Goal: Check status: Check status

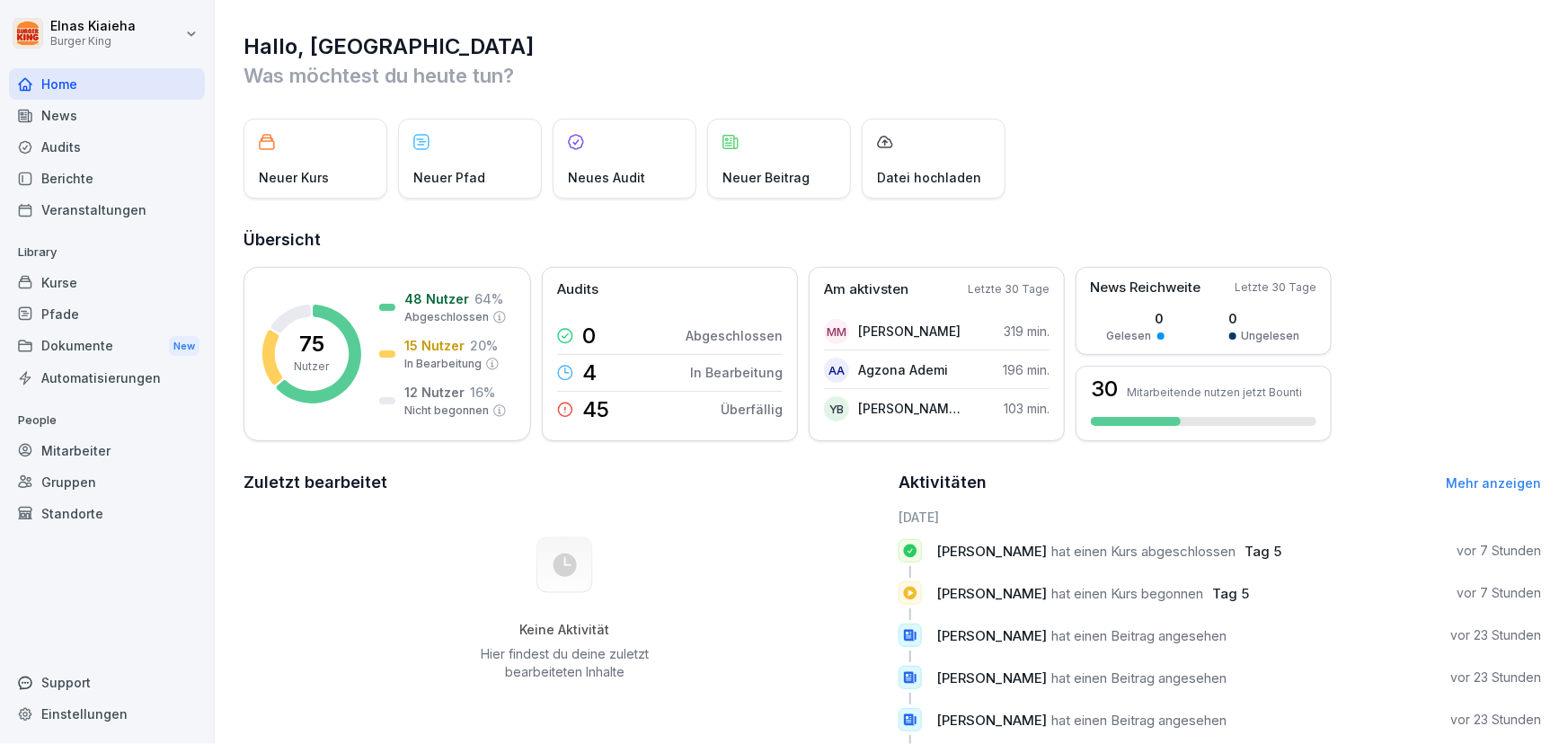
click at [103, 184] on div "Berichte" at bounding box center [107, 178] width 196 height 32
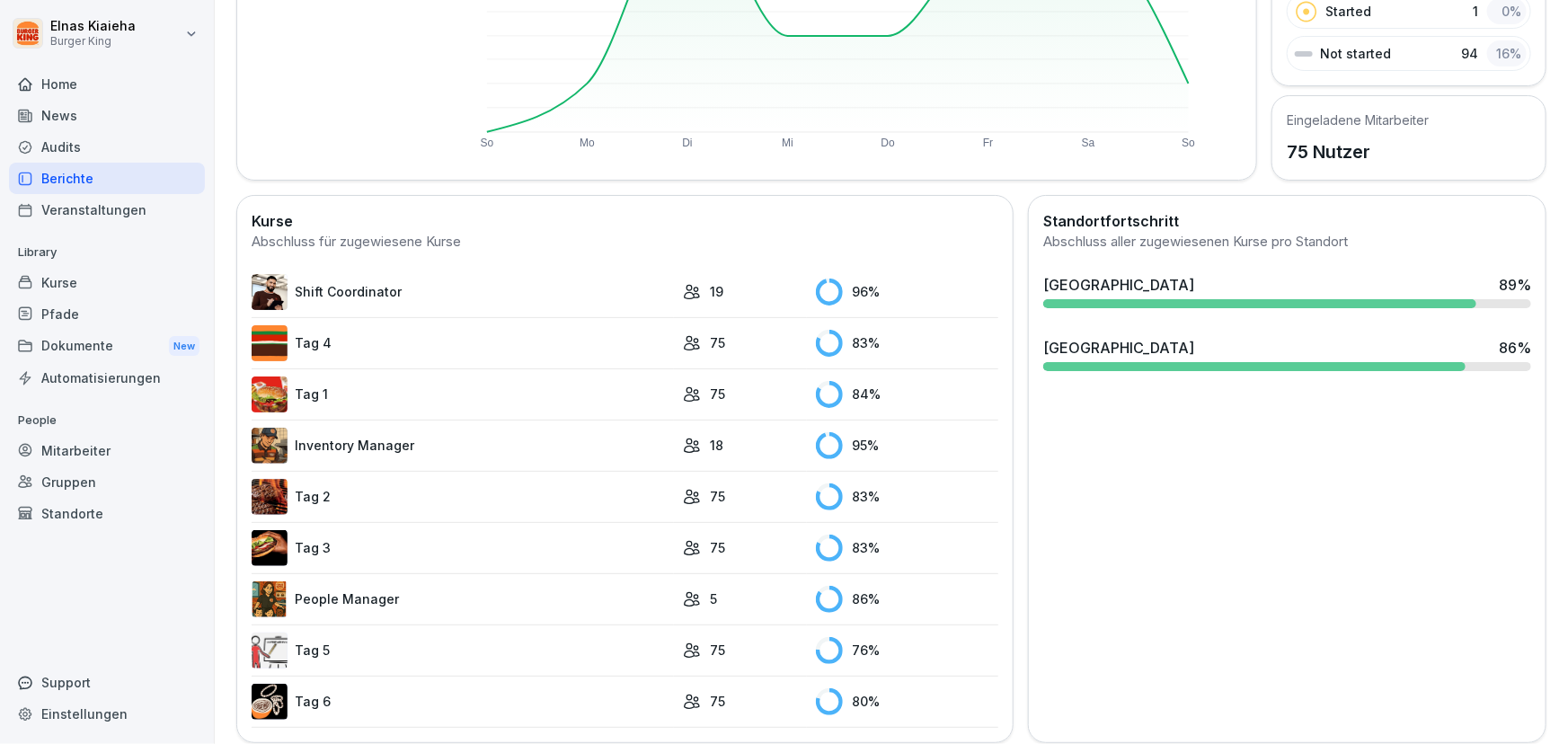
scroll to position [349, 0]
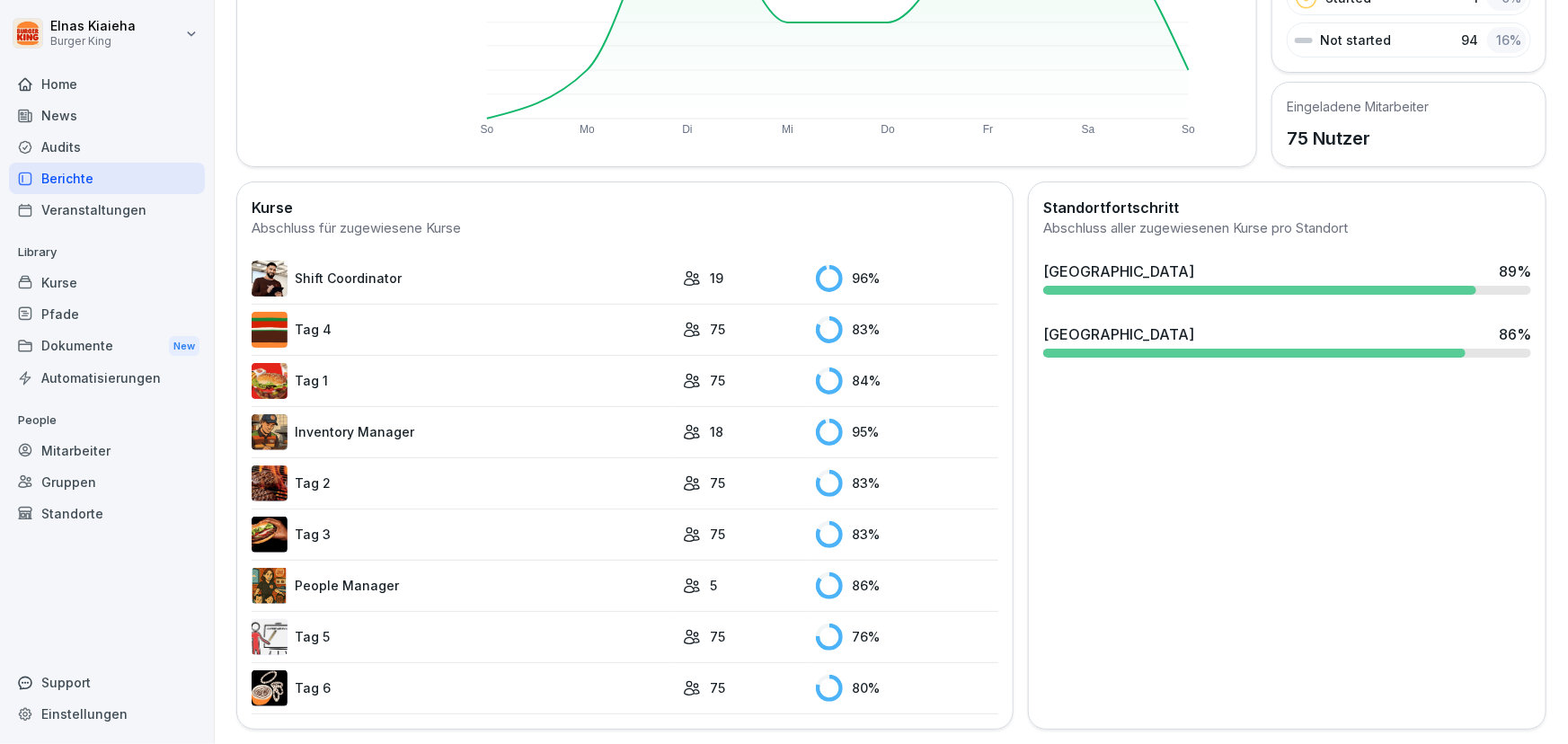
click at [452, 624] on link "Tag 5" at bounding box center [463, 637] width 422 height 36
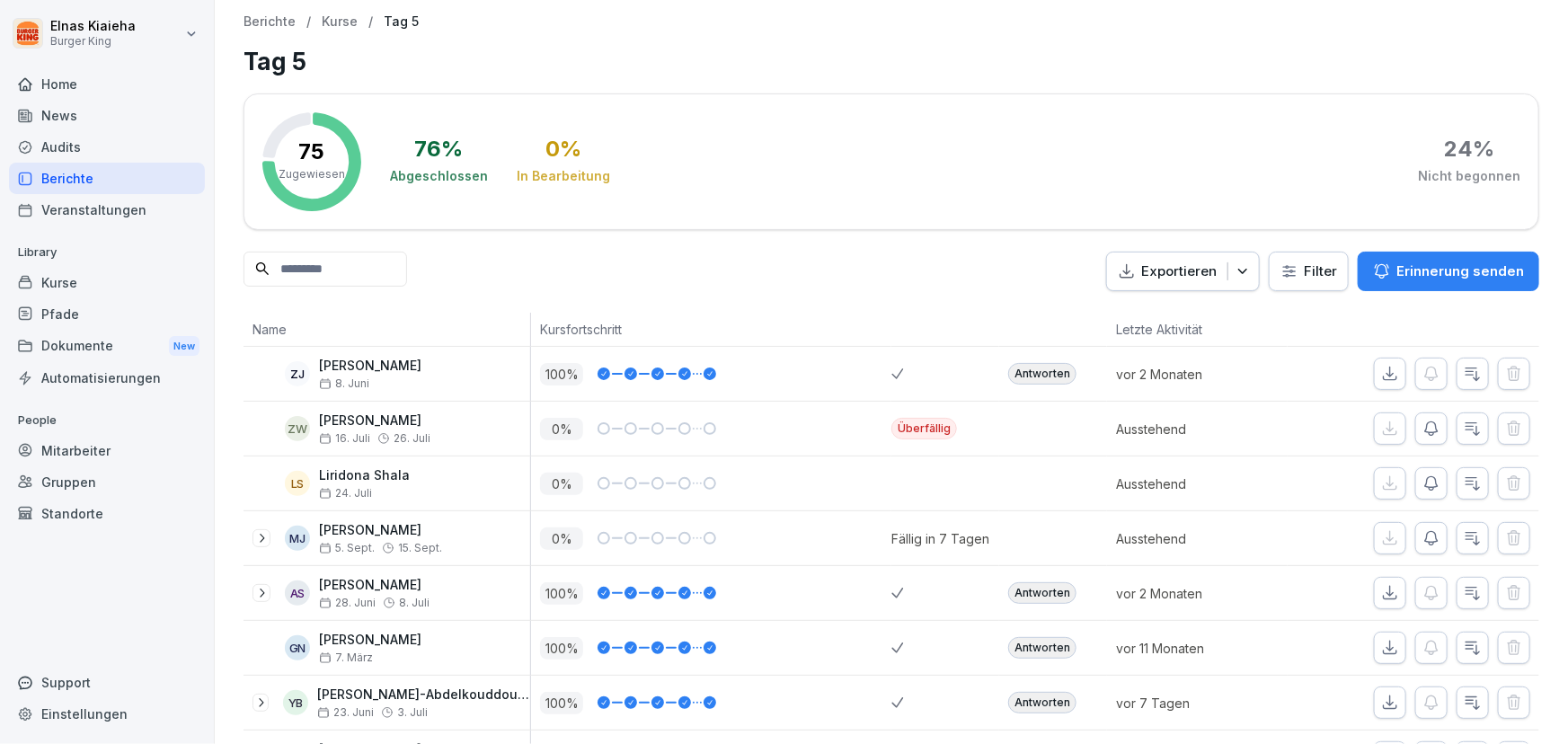
click at [1302, 277] on html "Elnas Kiaieha Burger King Home News Audits Berichte Veranstaltungen Library Kur…" at bounding box center [784, 372] width 1568 height 744
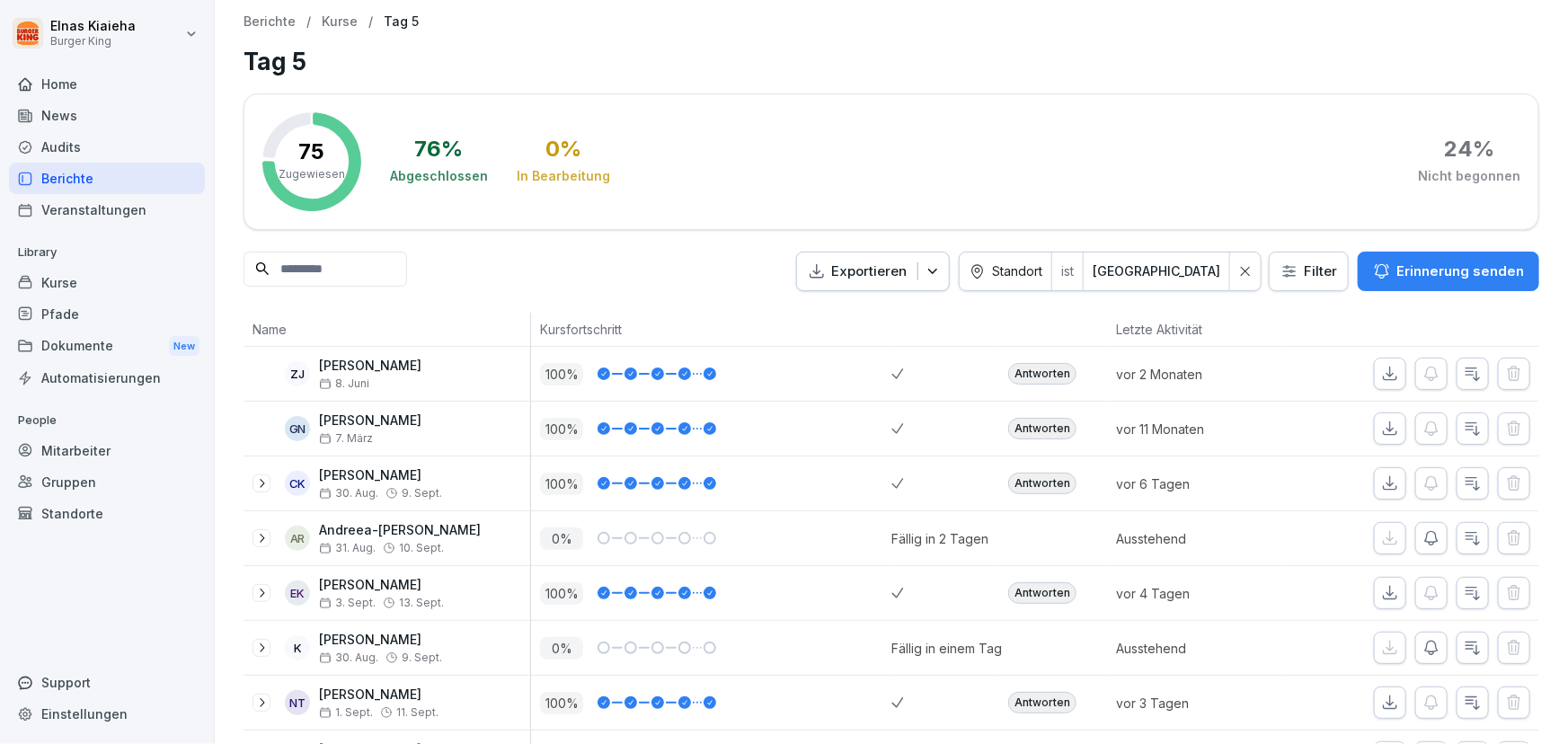
click at [95, 172] on div "Berichte" at bounding box center [107, 178] width 196 height 32
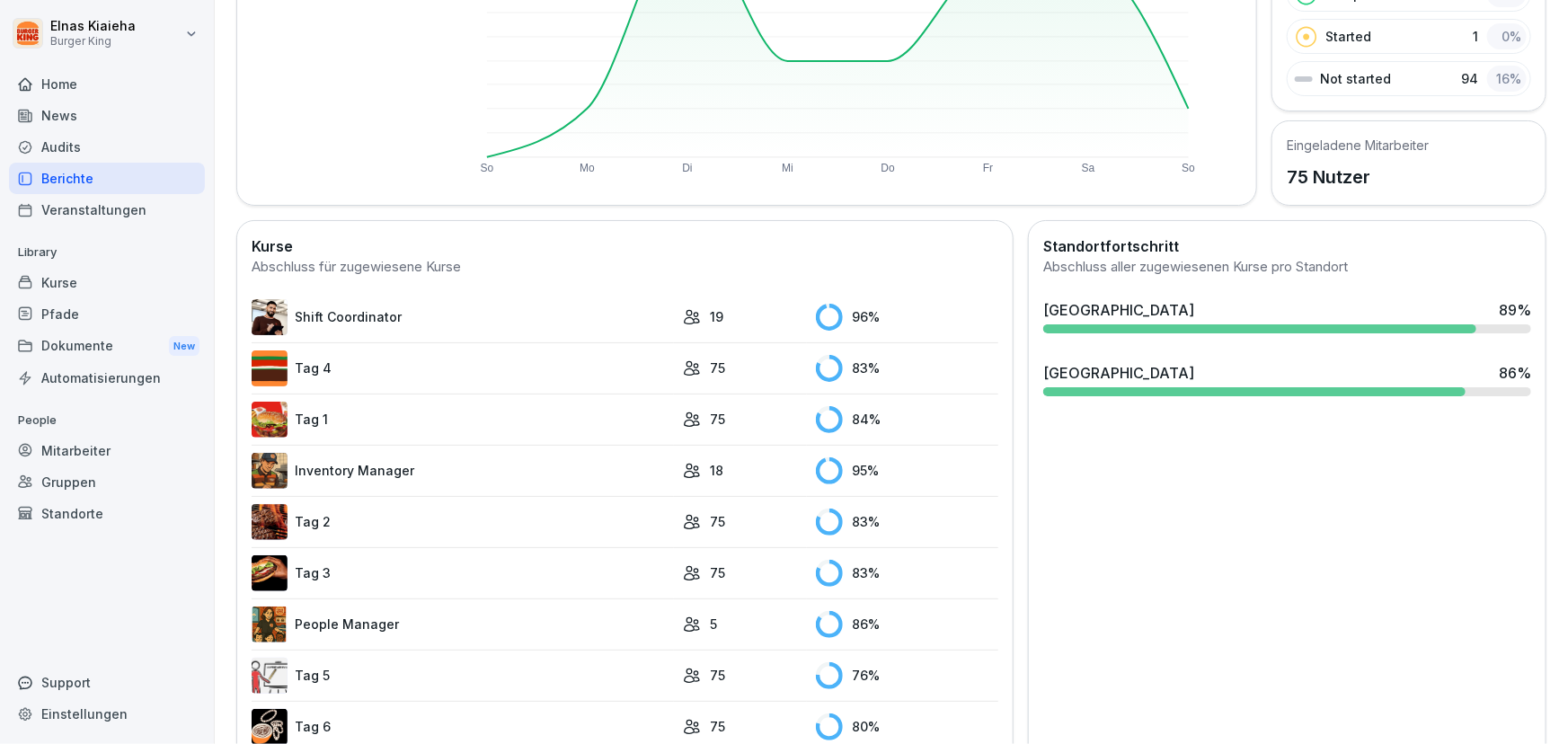
scroll to position [326, 0]
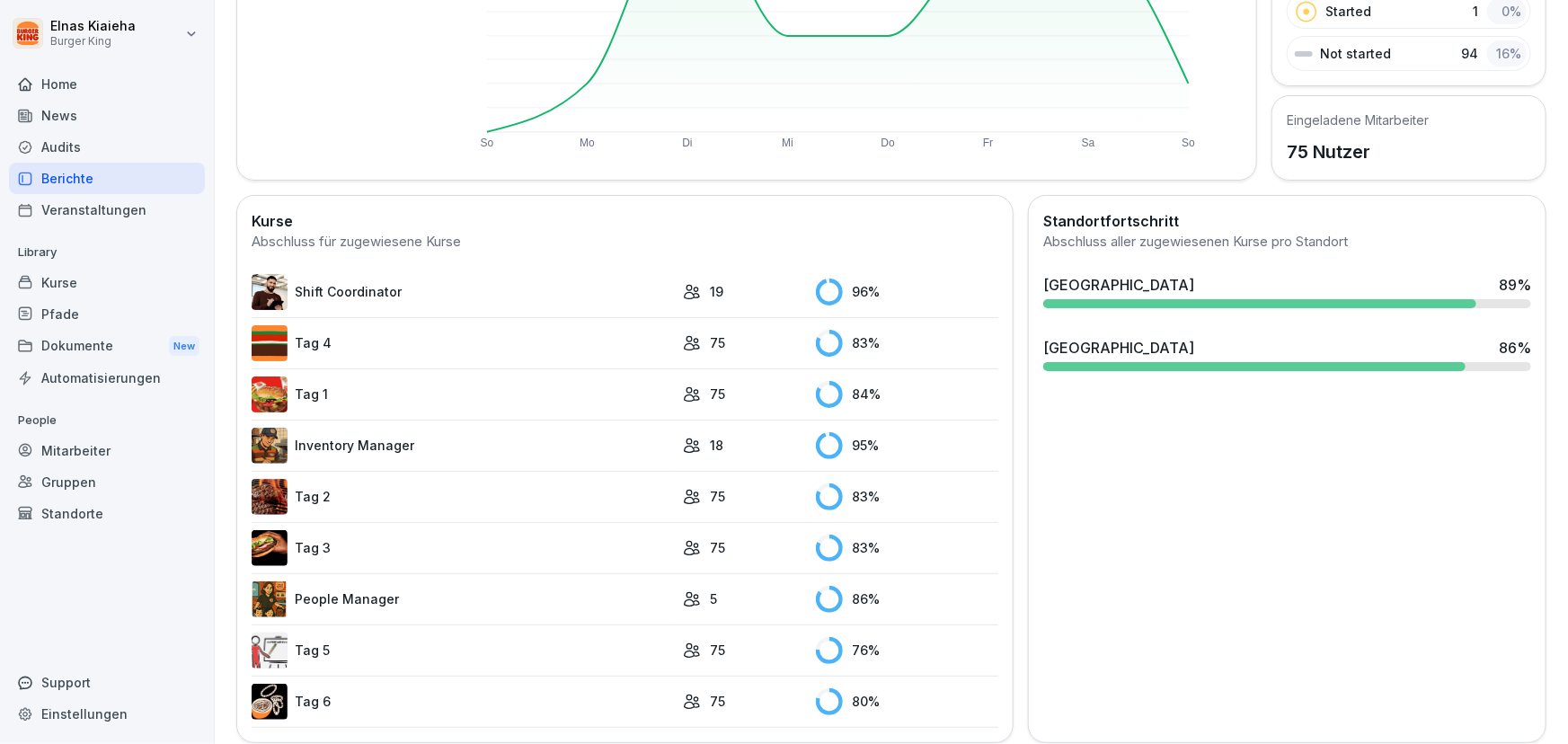
click at [400, 646] on link "Tag 5" at bounding box center [463, 651] width 422 height 36
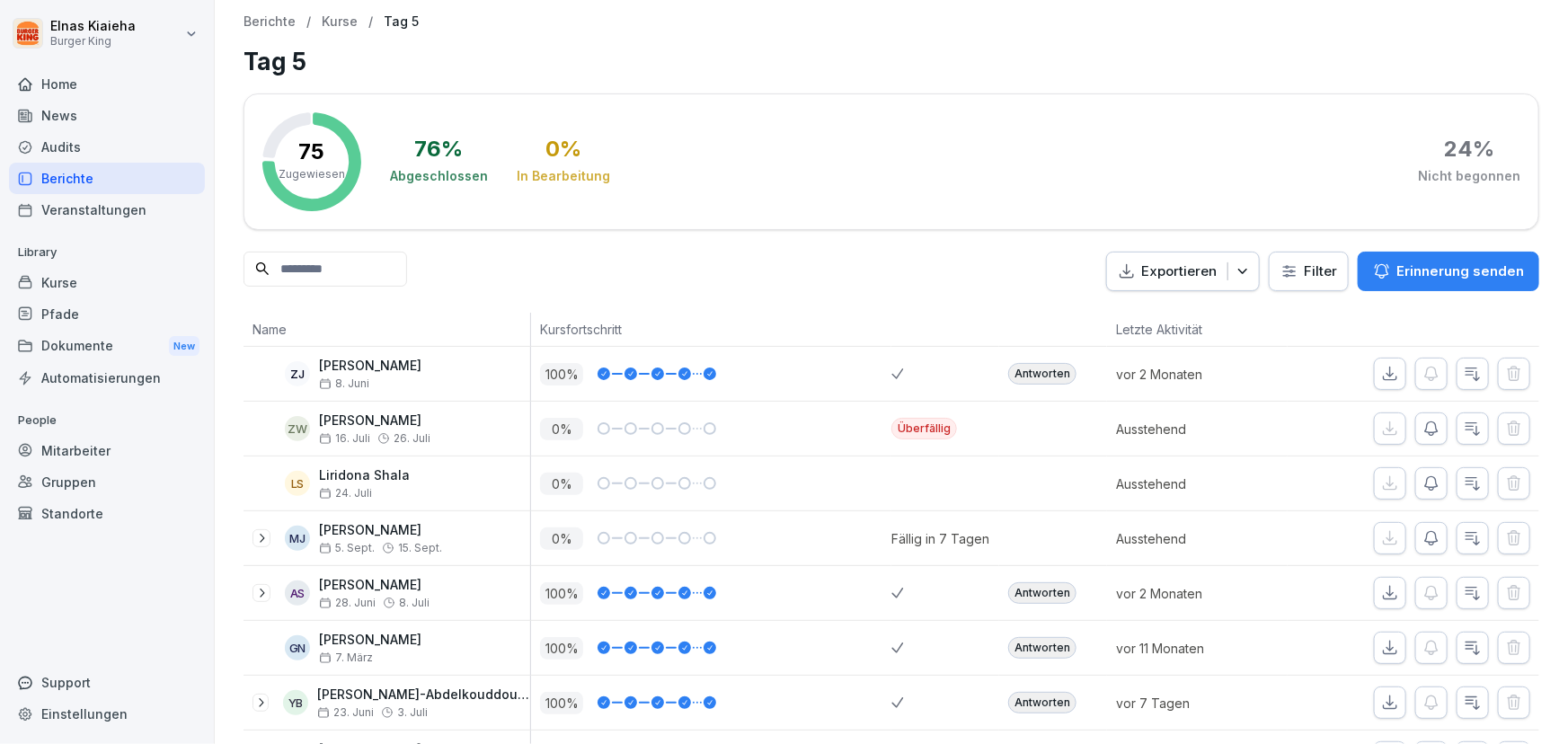
click at [1285, 271] on html "Elnas Kiaieha Burger King Home News Audits Berichte Veranstaltungen Library Kur…" at bounding box center [784, 372] width 1568 height 744
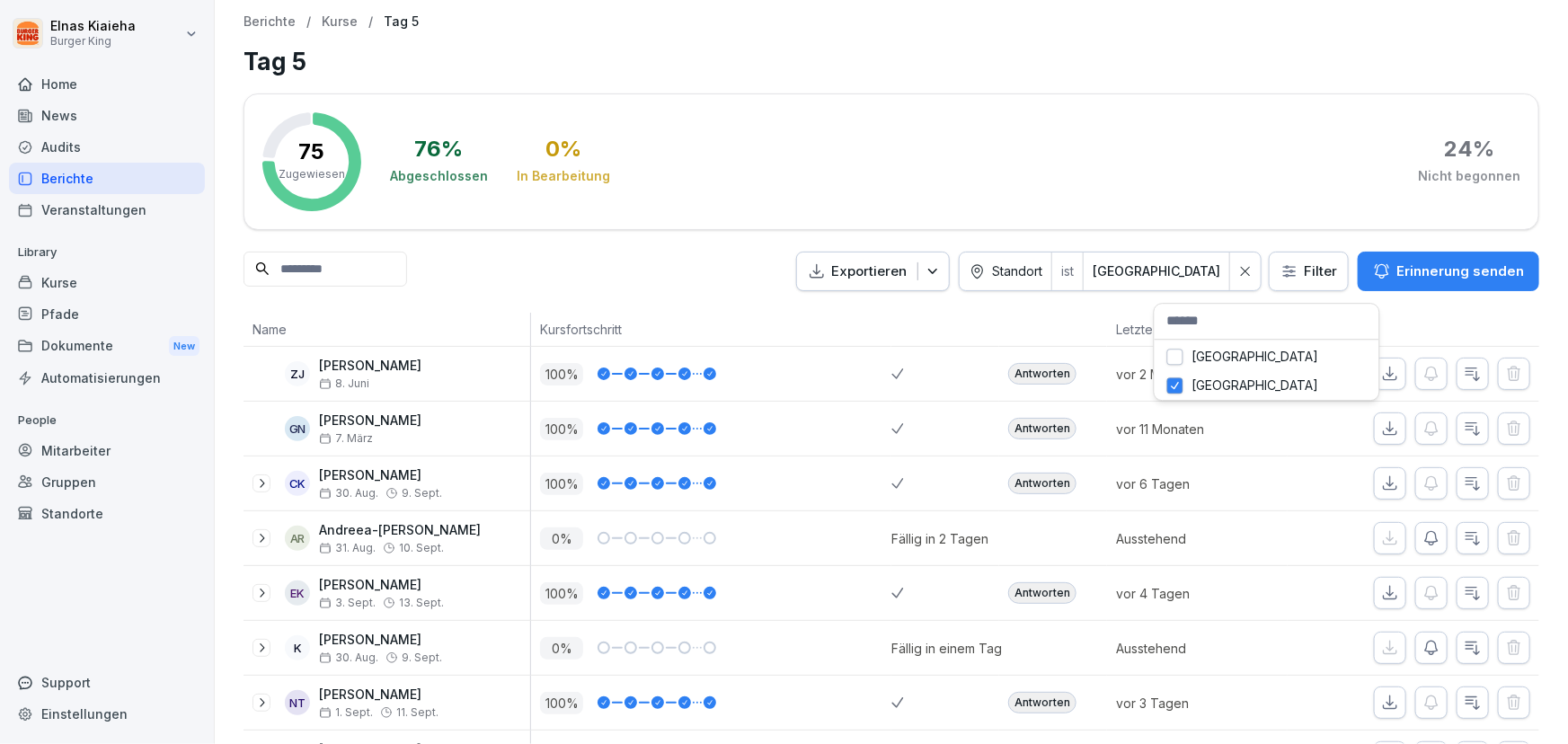
click at [1188, 269] on html "Elnas Kiaieha Burger King Home News Audits Berichte Veranstaltungen Library Kur…" at bounding box center [784, 372] width 1568 height 744
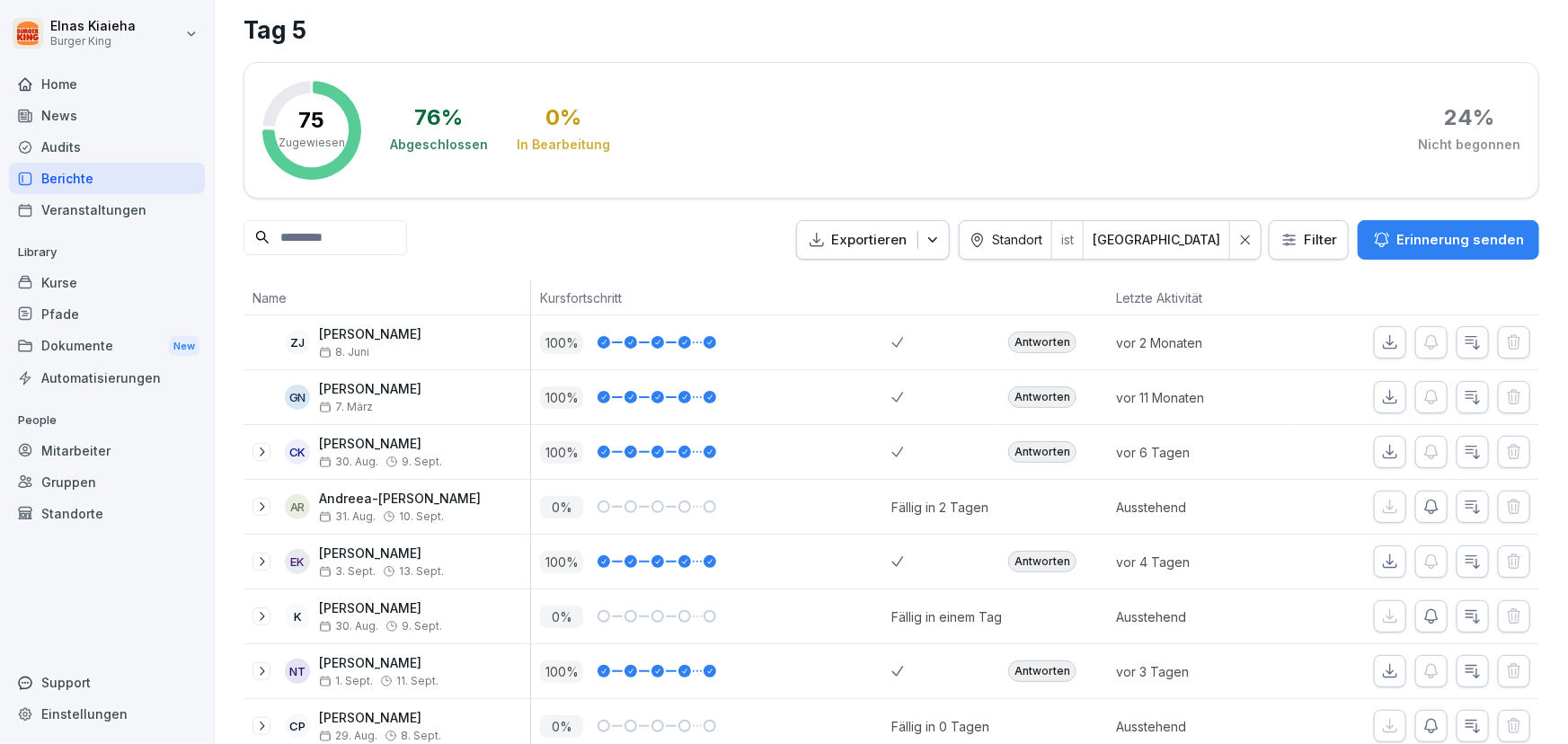
click at [1563, 721] on html "Elnas Kiaieha Burger King Home News Audits Berichte Veranstaltungen Library Kur…" at bounding box center [784, 372] width 1568 height 744
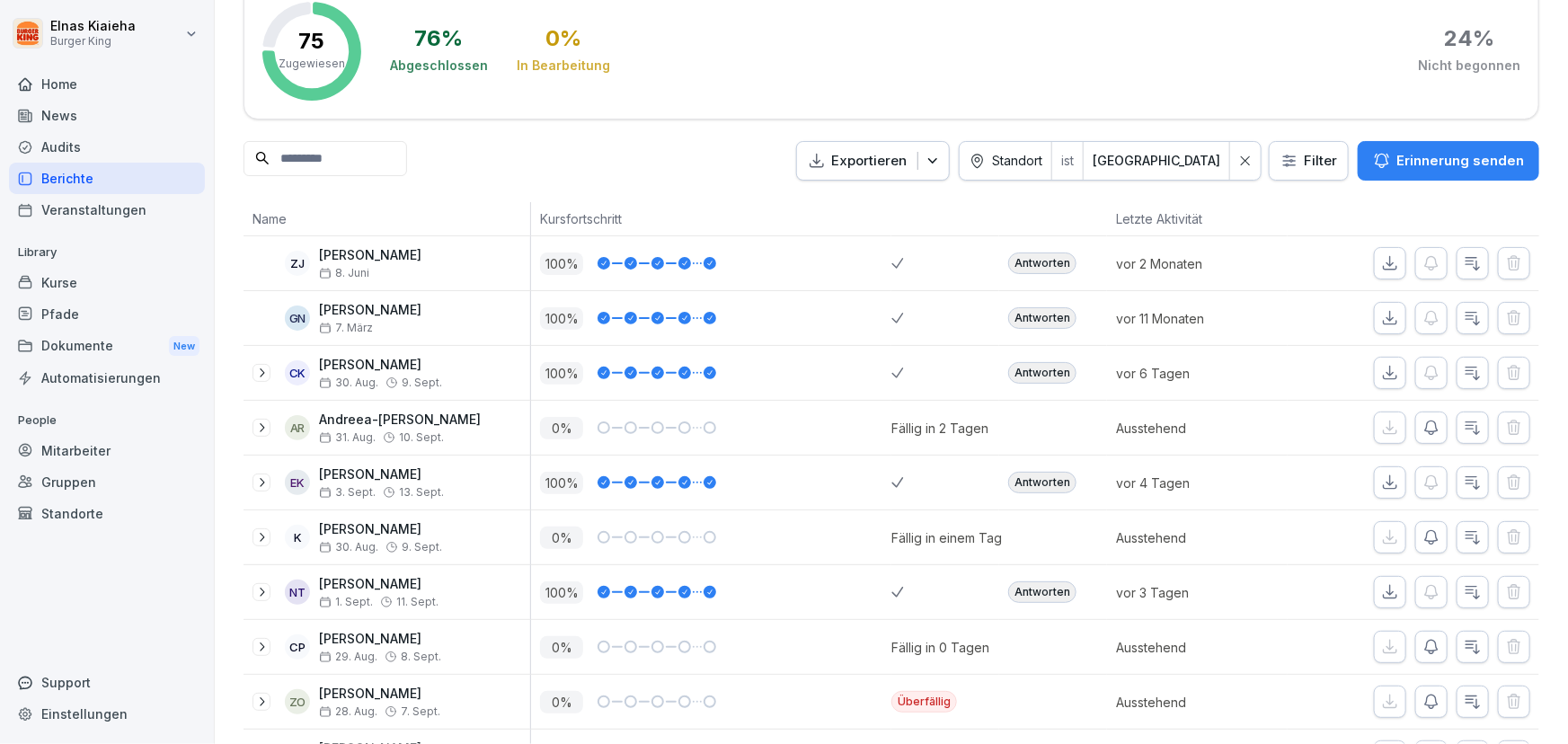
scroll to position [82, 0]
